Goal: Navigation & Orientation: Find specific page/section

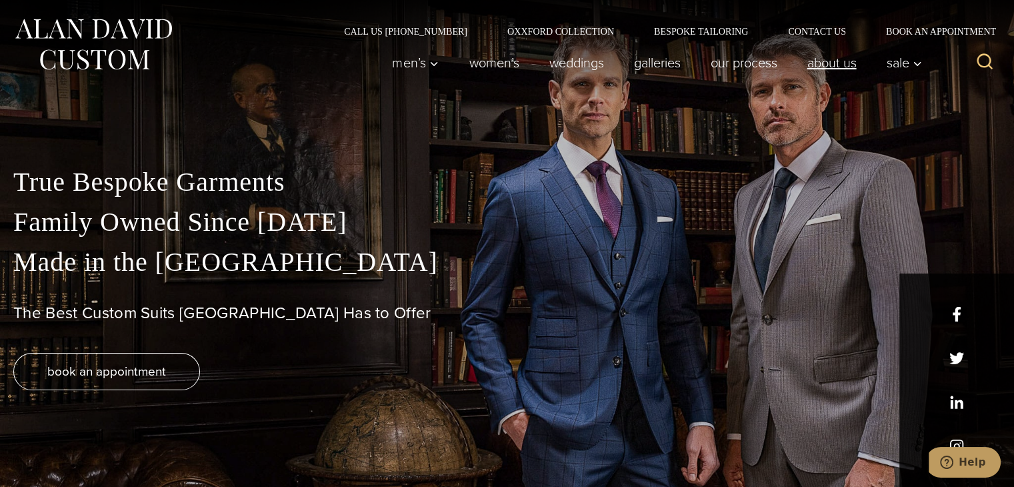
click at [823, 67] on link "About Us" at bounding box center [831, 62] width 79 height 27
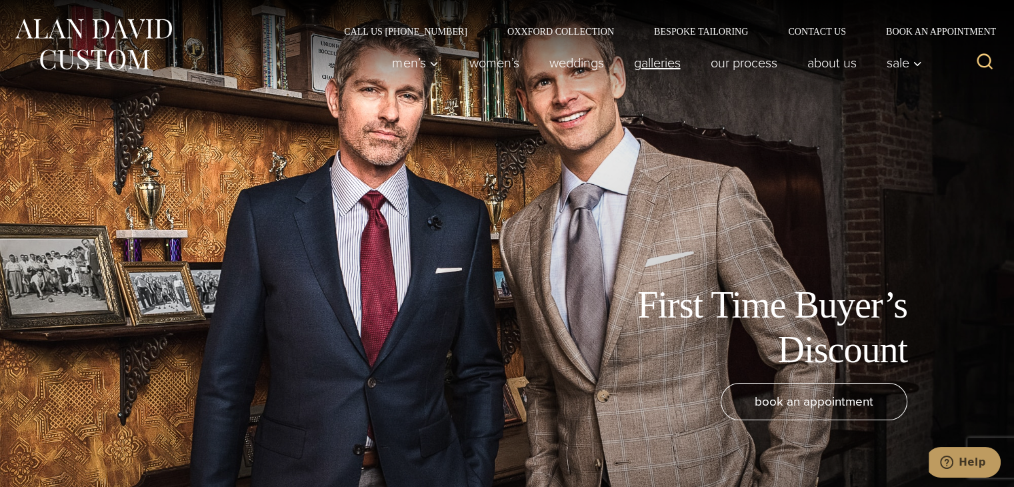
click at [656, 59] on link "Galleries" at bounding box center [657, 62] width 77 height 27
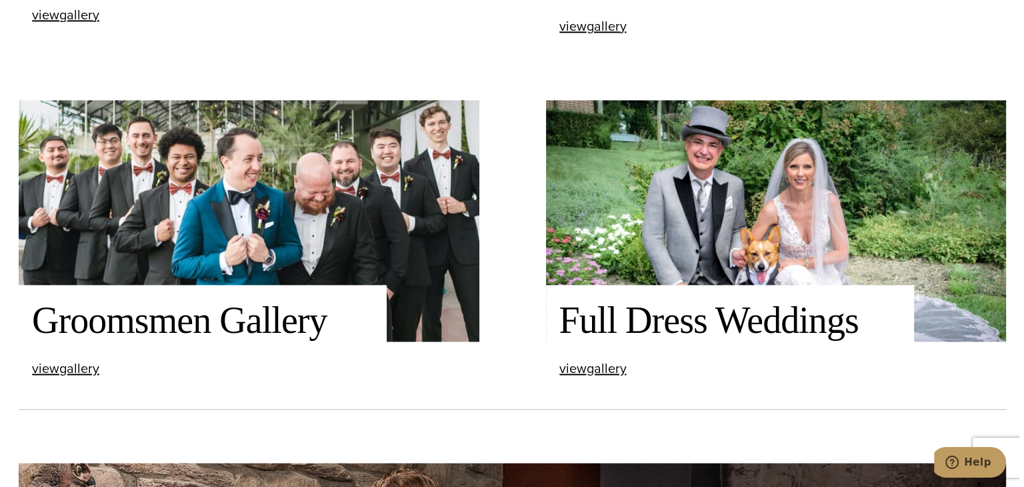
scroll to position [1897, 0]
